Goal: Navigation & Orientation: Find specific page/section

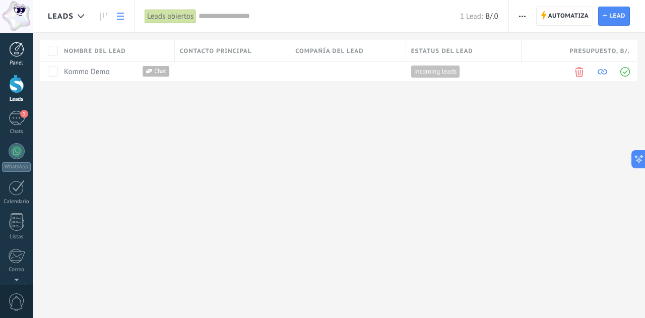
click at [15, 51] on div at bounding box center [16, 49] width 15 height 15
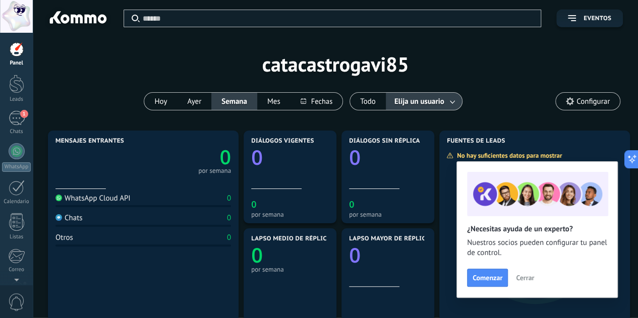
click at [519, 278] on span "Cerrar" at bounding box center [525, 277] width 18 height 7
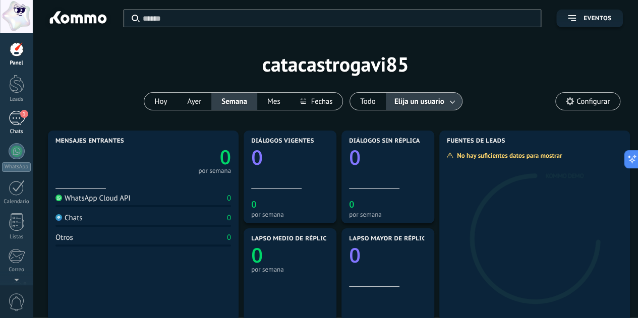
click at [13, 121] on div "1" at bounding box center [17, 118] width 16 height 15
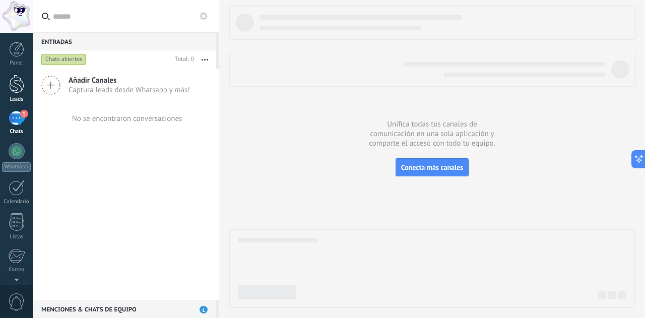
click at [19, 80] on div at bounding box center [16, 84] width 15 height 19
